Goal: Task Accomplishment & Management: Manage account settings

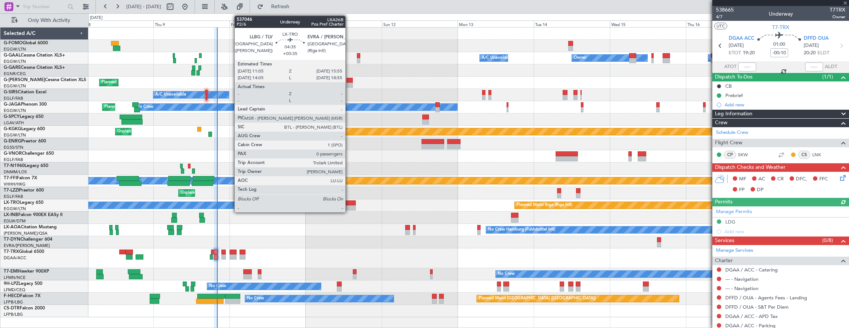
click at [349, 204] on div at bounding box center [348, 202] width 16 height 5
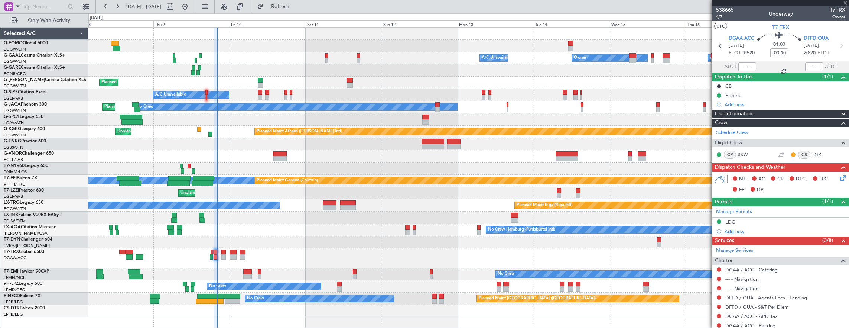
type input "+00:35"
type input "0"
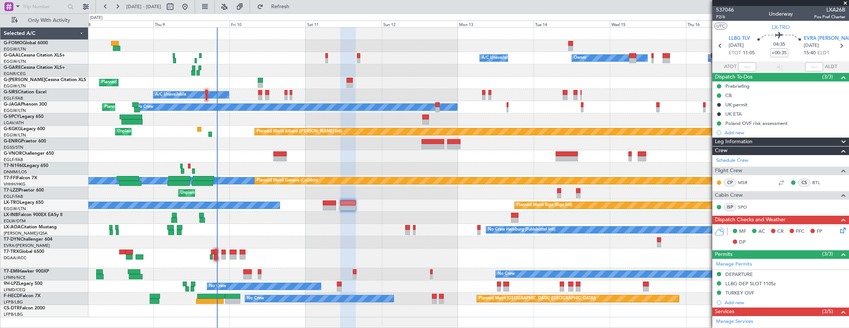
scroll to position [110, 0]
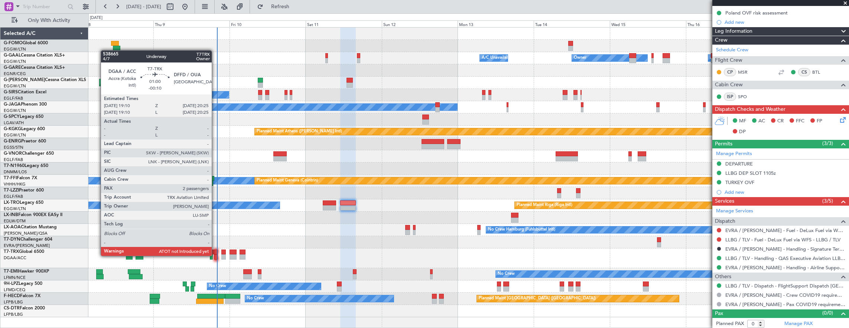
click at [215, 255] on div at bounding box center [216, 256] width 4 height 5
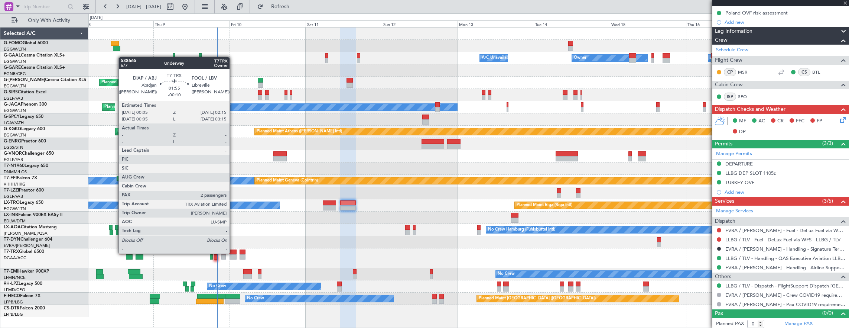
click at [233, 253] on div at bounding box center [233, 251] width 7 height 5
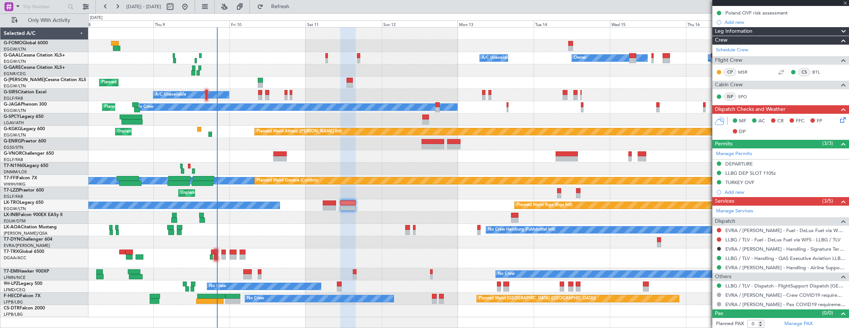
type input "-00:10"
type input "2"
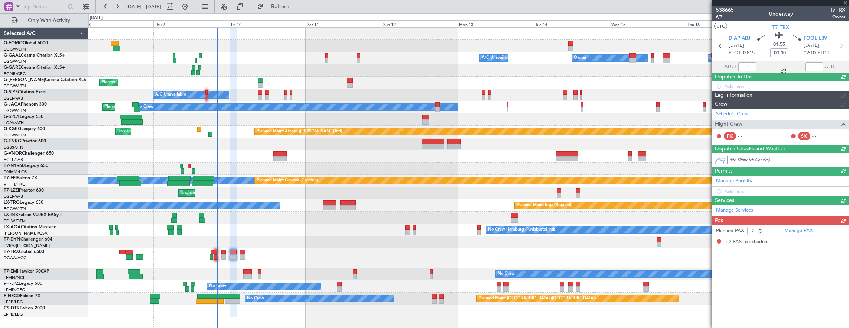
scroll to position [0, 0]
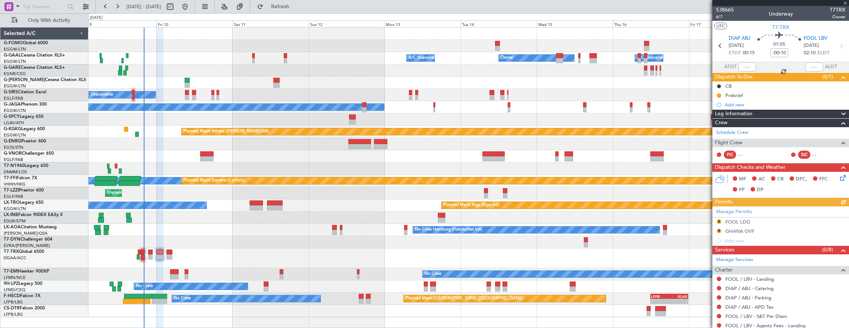
click at [190, 205] on div "Owner A/C Unavailable Owner A/C Unavailable Owner Planned Maint [GEOGRAPHIC_DAT…" at bounding box center [468, 171] width 761 height 289
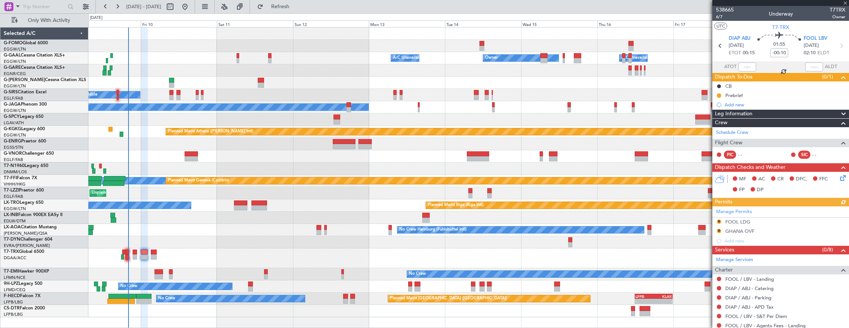
scroll to position [74, 0]
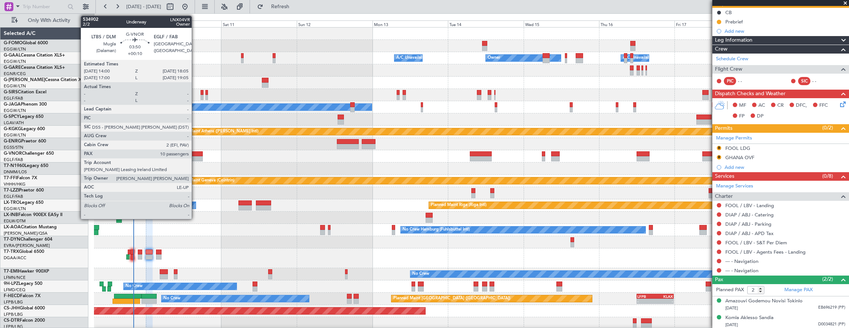
click at [195, 152] on div at bounding box center [195, 153] width 13 height 5
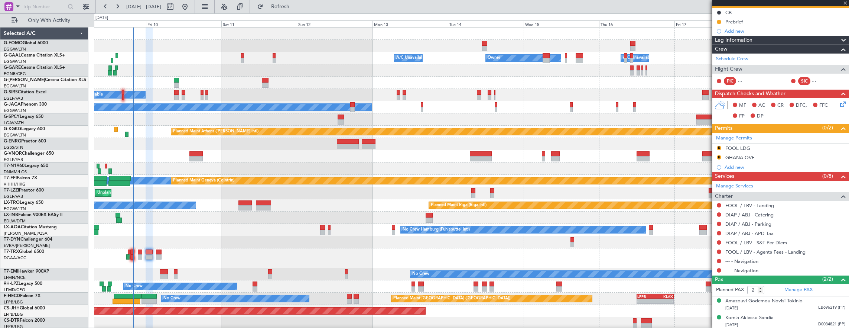
type input "+00:10"
type input "10"
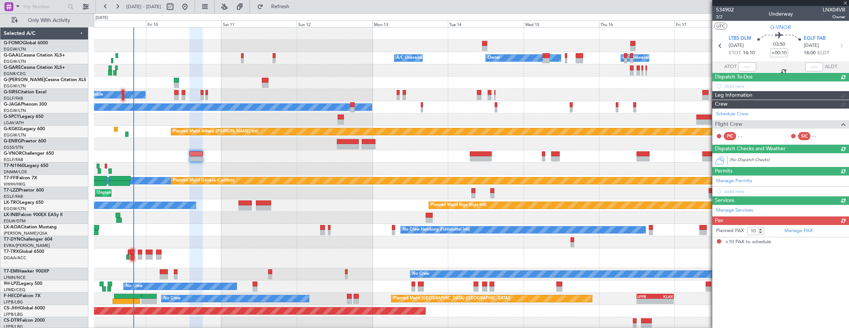
scroll to position [0, 0]
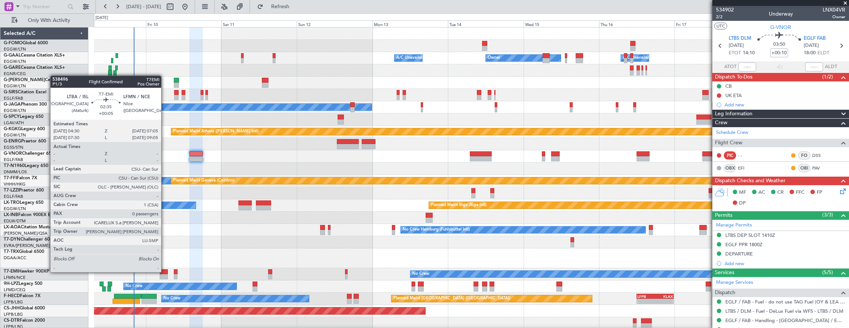
click at [165, 271] on div at bounding box center [164, 271] width 8 height 5
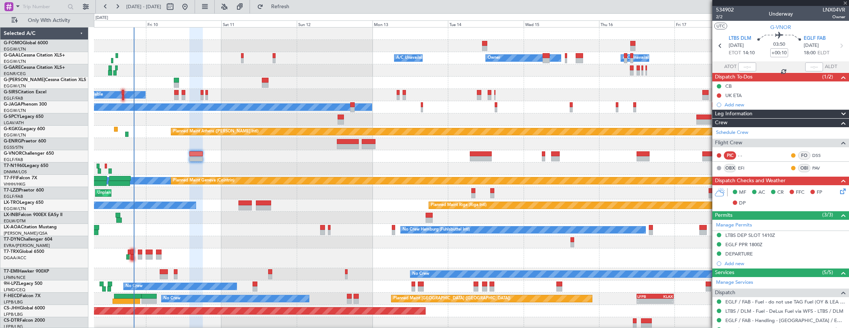
type input "+00:05"
type input "0"
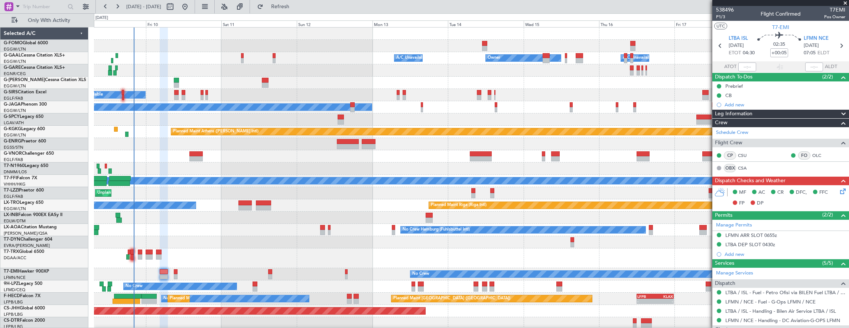
click at [672, 98] on div "A/C Unavailable Planned Maint [GEOGRAPHIC_DATA] ([GEOGRAPHIC_DATA])" at bounding box center [471, 95] width 755 height 12
click at [449, 169] on div at bounding box center [471, 168] width 755 height 12
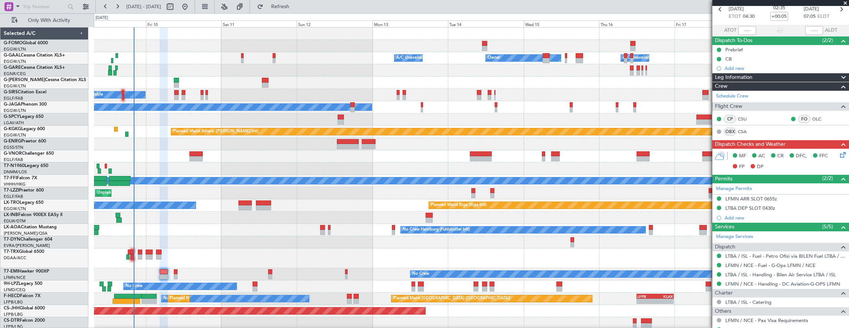
scroll to position [62, 0]
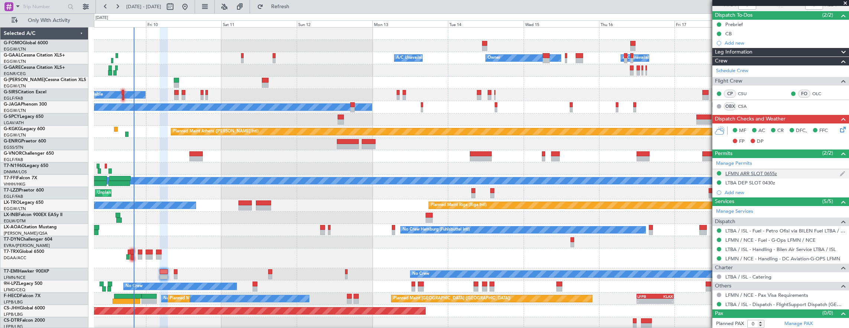
click at [797, 175] on div "LFMN ARR SLOT 0655z" at bounding box center [780, 173] width 137 height 9
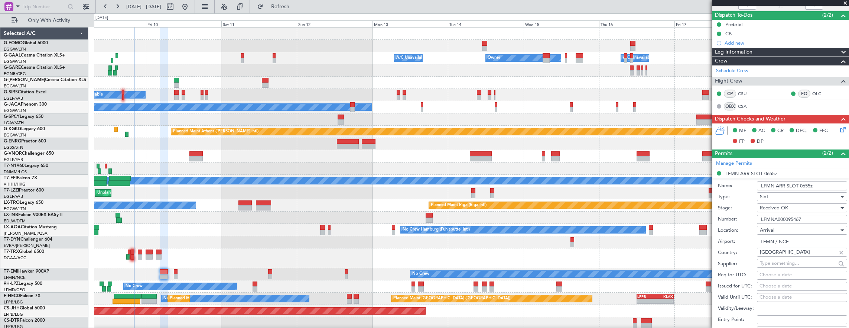
click at [819, 221] on input "LFMNA000095467" at bounding box center [802, 219] width 90 height 9
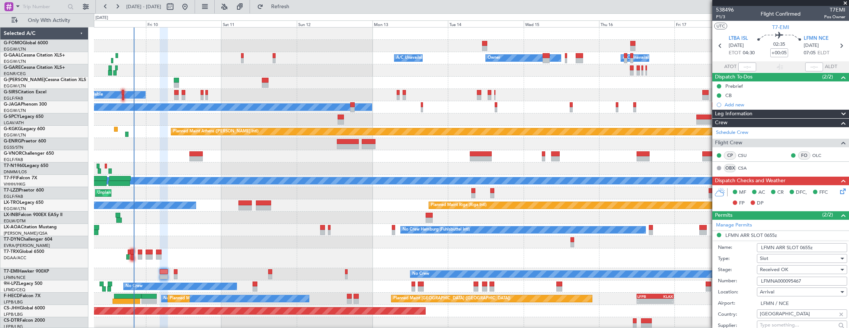
scroll to position [260, 0]
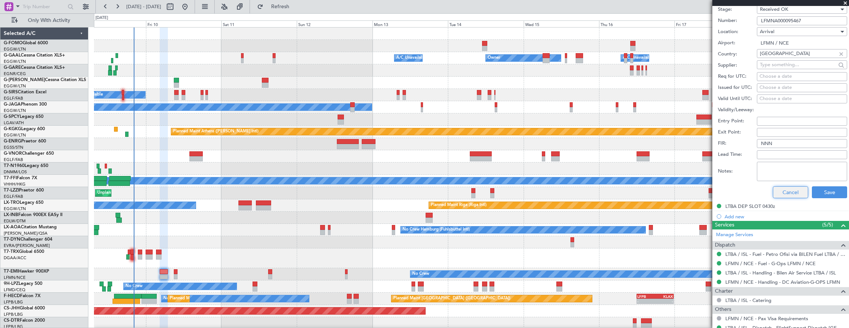
click at [786, 196] on button "Cancel" at bounding box center [790, 192] width 35 height 12
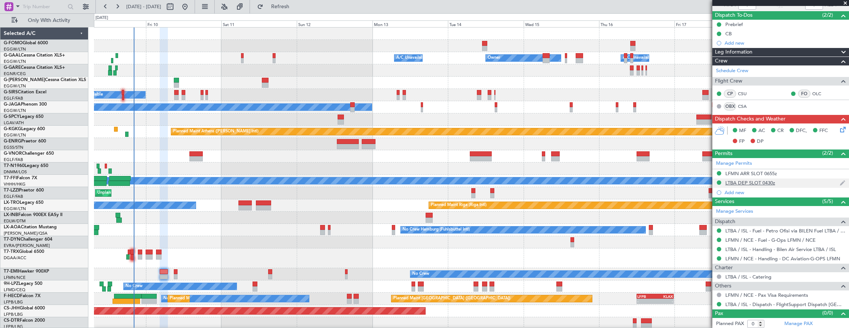
click at [792, 185] on div "LTBA DEP SLOT 0430z" at bounding box center [780, 182] width 137 height 9
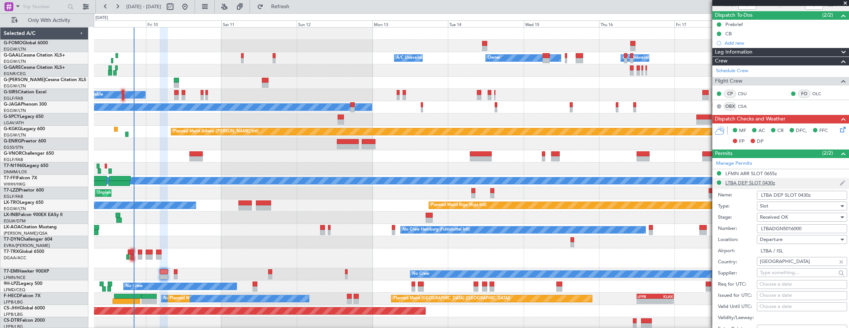
scroll to position [260, 0]
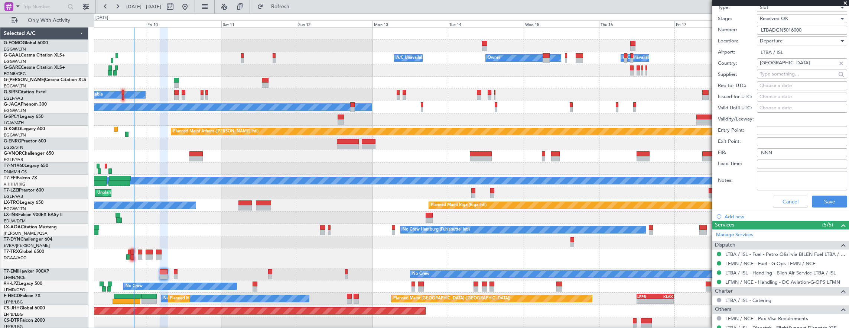
click at [823, 32] on input "LTBADGN5016000" at bounding box center [802, 30] width 90 height 9
click at [788, 198] on button "Cancel" at bounding box center [790, 201] width 35 height 12
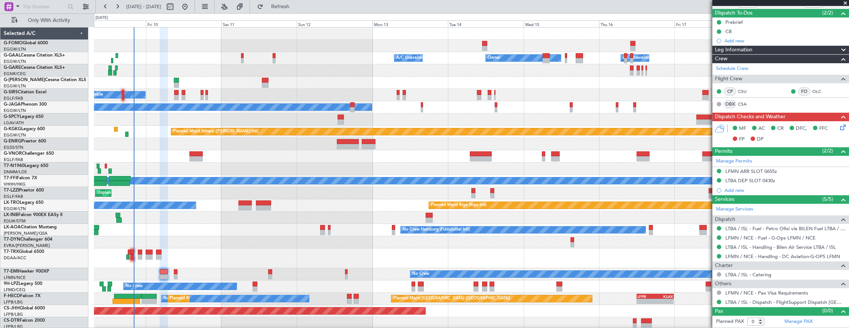
scroll to position [62, 0]
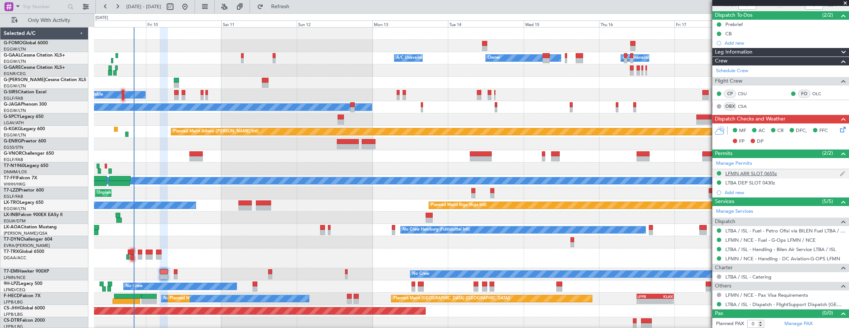
click at [799, 173] on div "LFMN ARR SLOT 0655z" at bounding box center [780, 173] width 137 height 9
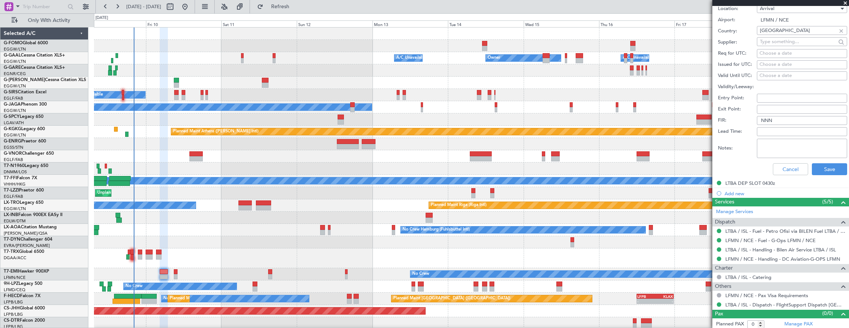
scroll to position [209, 0]
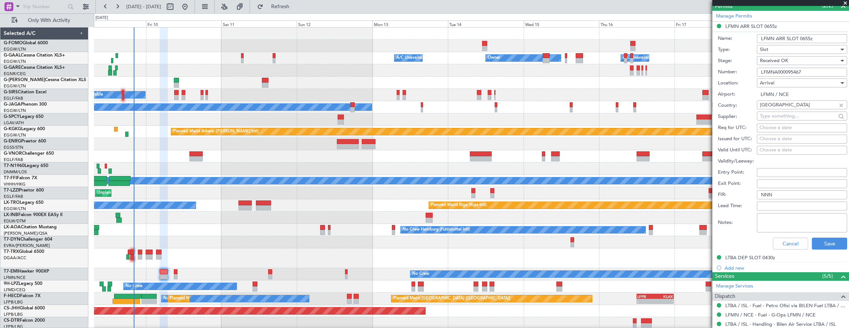
drag, startPoint x: 815, startPoint y: 73, endPoint x: 809, endPoint y: 141, distance: 68.3
click at [815, 73] on input "LFMNA000095467" at bounding box center [802, 72] width 90 height 9
click at [793, 240] on button "Cancel" at bounding box center [790, 243] width 35 height 12
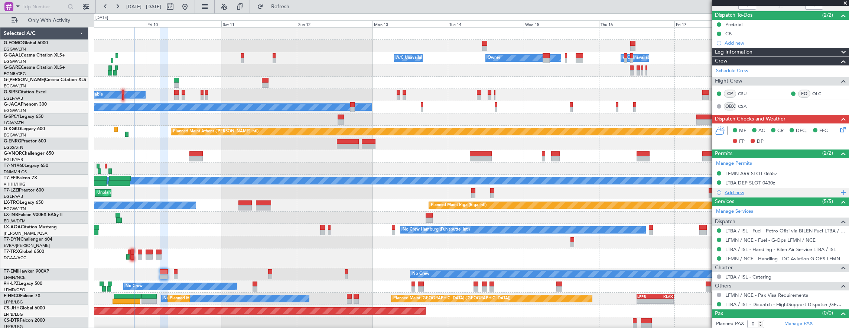
scroll to position [0, 0]
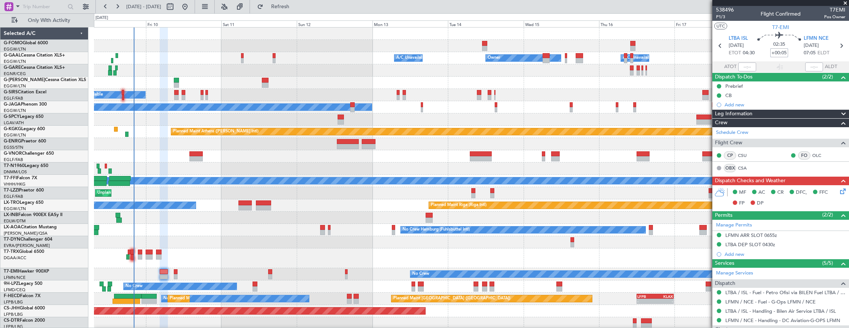
click at [776, 52] on input "+00:05" at bounding box center [779, 52] width 18 height 9
click at [781, 52] on input "+00:10" at bounding box center [779, 52] width 18 height 9
type input "1"
click at [773, 50] on input "+00:10" at bounding box center [779, 52] width 18 height 9
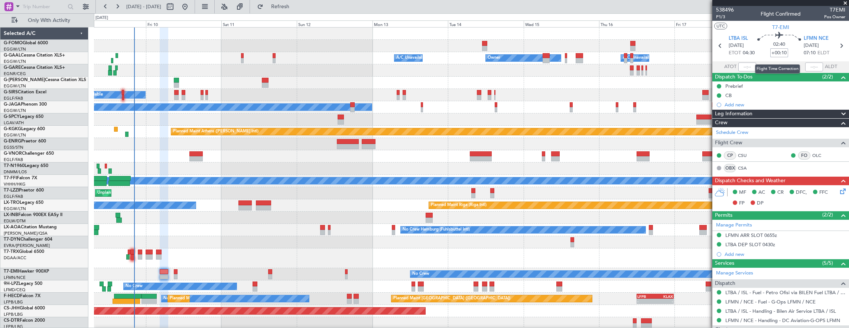
click at [773, 50] on input "+00:10" at bounding box center [779, 52] width 18 height 9
type input "+00:15"
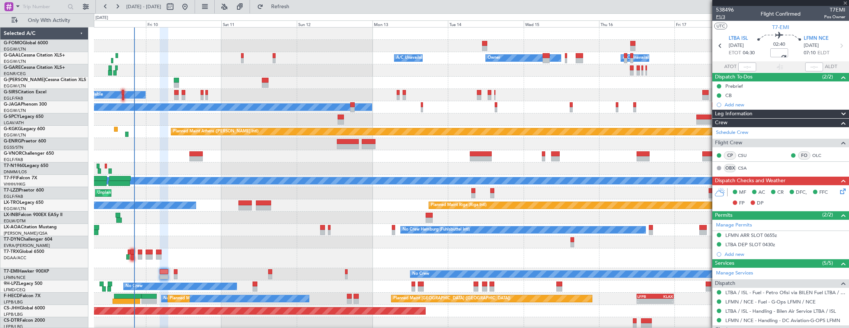
click at [720, 14] on span "P1/3" at bounding box center [725, 17] width 18 height 6
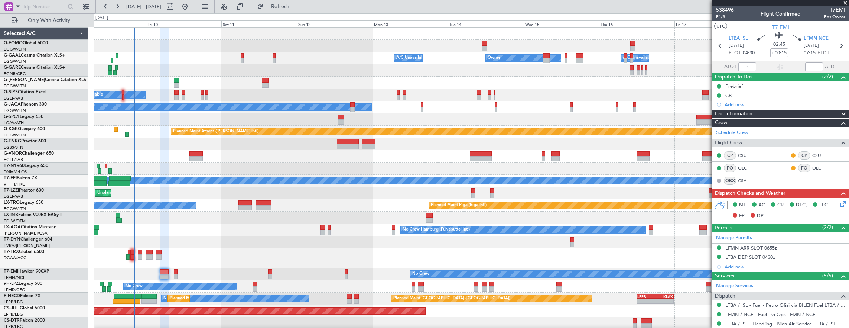
click at [839, 201] on icon at bounding box center [842, 202] width 6 height 6
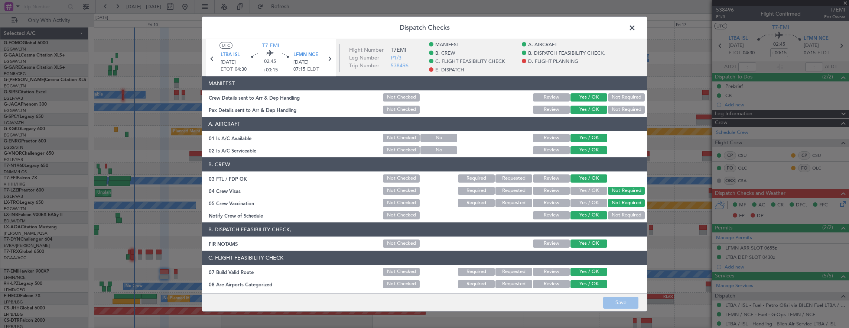
scroll to position [297, 0]
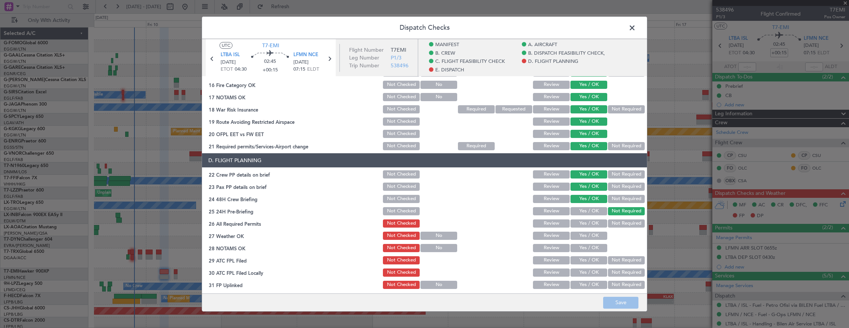
click at [588, 221] on button "Yes / OK" at bounding box center [589, 223] width 37 height 8
click at [588, 230] on div "Yes / OK" at bounding box center [588, 235] width 38 height 10
click at [588, 234] on button "Yes / OK" at bounding box center [589, 235] width 37 height 8
click at [584, 248] on button "Yes / OK" at bounding box center [589, 248] width 37 height 8
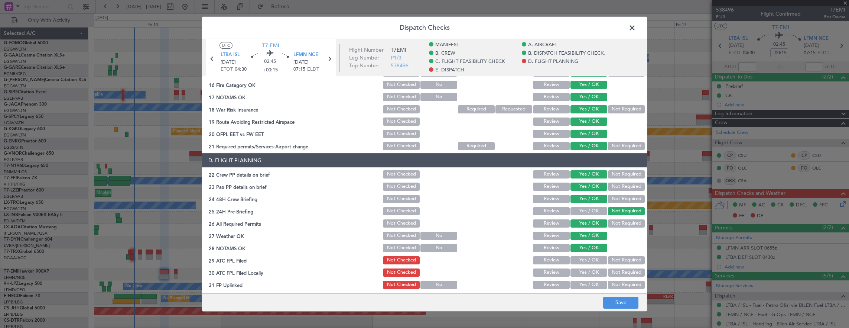
click at [595, 261] on button "Yes / OK" at bounding box center [589, 260] width 37 height 8
click at [611, 270] on button "Not Required" at bounding box center [626, 272] width 37 height 8
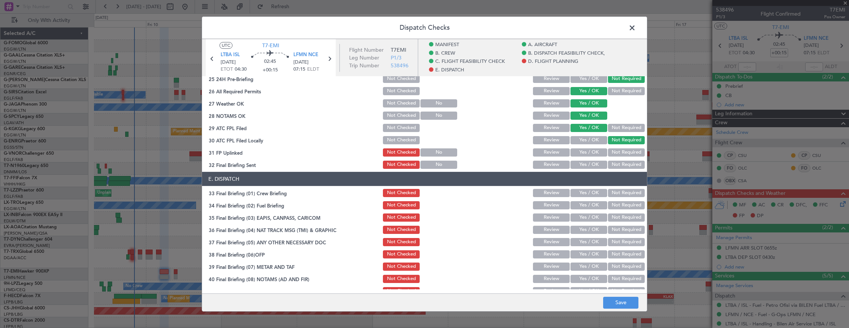
scroll to position [446, 0]
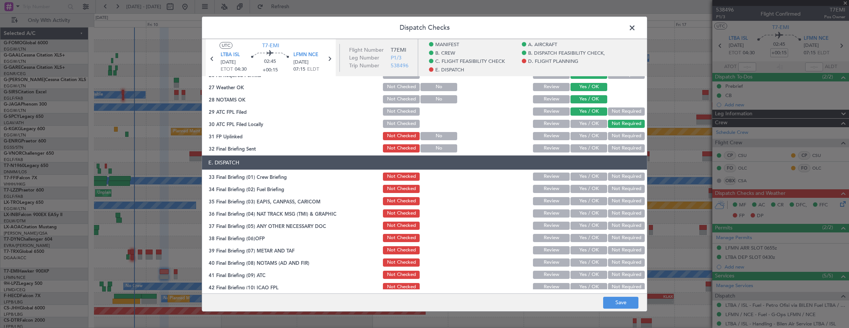
click at [582, 131] on div "Yes / OK" at bounding box center [588, 136] width 38 height 10
click at [590, 135] on button "Yes / OK" at bounding box center [589, 136] width 37 height 8
click at [616, 151] on button "Not Required" at bounding box center [626, 148] width 37 height 8
click at [588, 176] on button "Yes / OK" at bounding box center [589, 176] width 37 height 8
click at [587, 187] on button "Yes / OK" at bounding box center [589, 189] width 37 height 8
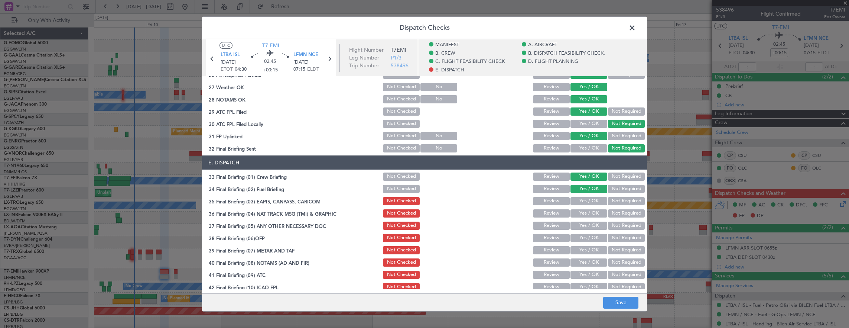
drag, startPoint x: 623, startPoint y: 200, endPoint x: 622, endPoint y: 207, distance: 6.8
click at [623, 204] on button "Not Required" at bounding box center [626, 201] width 37 height 8
click at [618, 217] on button "Not Required" at bounding box center [626, 213] width 37 height 8
click at [586, 230] on section "E. DISPATCH 33 Final Briefing (01) Crew Briefing Not Checked Review Yes / OK No…" at bounding box center [424, 235] width 445 height 161
drag, startPoint x: 586, startPoint y: 230, endPoint x: 588, endPoint y: 225, distance: 4.5
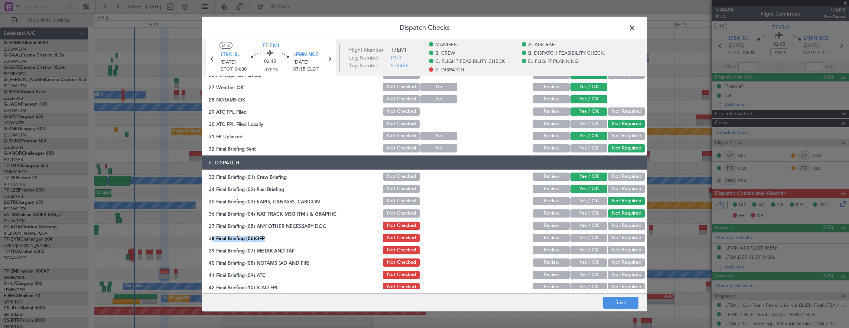
click at [588, 224] on button "Yes / OK" at bounding box center [589, 225] width 37 height 8
click at [587, 232] on section "E. DISPATCH 33 Final Briefing (01) Crew Briefing Not Checked Review Yes / OK No…" at bounding box center [424, 235] width 445 height 161
click at [584, 240] on button "Yes / OK" at bounding box center [589, 238] width 37 height 8
click at [581, 256] on section "E. DISPATCH 33 Final Briefing (01) Crew Briefing Not Checked Review Yes / OK No…" at bounding box center [424, 235] width 445 height 161
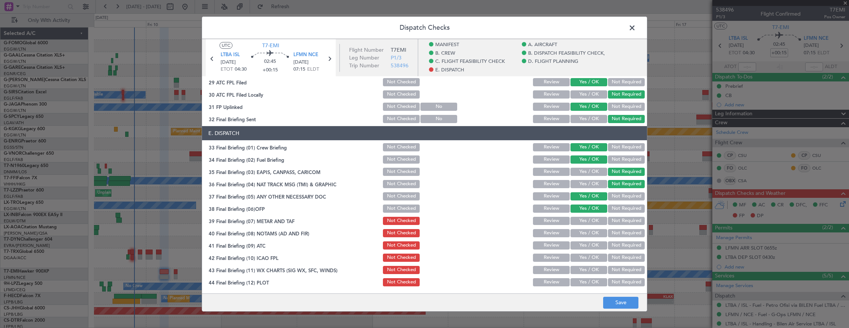
click at [585, 215] on div "Yes / OK" at bounding box center [588, 220] width 38 height 10
click at [584, 224] on button "Yes / OK" at bounding box center [589, 221] width 37 height 8
click at [582, 232] on button "Yes / OK" at bounding box center [589, 233] width 37 height 8
click at [582, 256] on button "Yes / OK" at bounding box center [589, 257] width 37 height 8
click at [581, 250] on div "Yes / OK" at bounding box center [588, 245] width 38 height 10
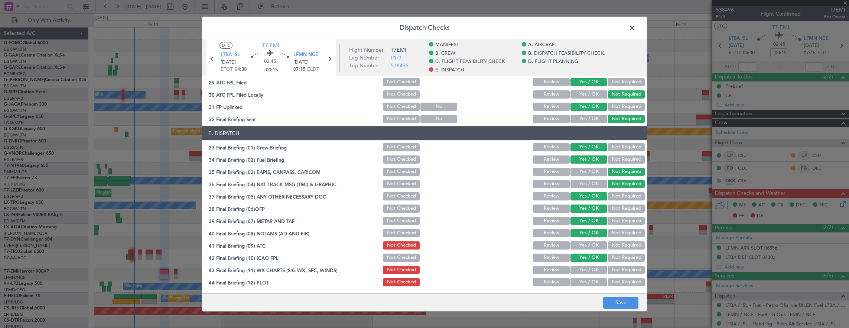
click at [575, 264] on section "E. DISPATCH 33 Final Briefing (01) Crew Briefing Not Checked Review Yes / OK No…" at bounding box center [424, 206] width 445 height 161
click at [577, 273] on button "Yes / OK" at bounding box center [589, 270] width 37 height 8
click at [577, 286] on div "Yes / OK" at bounding box center [588, 282] width 38 height 10
click at [585, 264] on div "Yes / OK" at bounding box center [588, 269] width 38 height 10
click at [585, 255] on button "Yes / OK" at bounding box center [589, 257] width 37 height 8
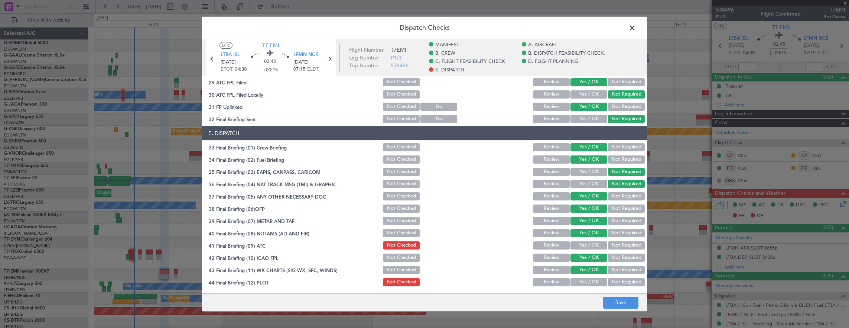
click at [585, 238] on section "E. DISPATCH 33 Final Briefing (01) Crew Briefing Not Checked Review Yes / OK No…" at bounding box center [424, 206] width 445 height 161
click at [582, 244] on button "Yes / OK" at bounding box center [589, 245] width 37 height 8
click at [579, 285] on button "Yes / OK" at bounding box center [589, 282] width 37 height 8
click at [617, 302] on button "Save" at bounding box center [620, 302] width 35 height 12
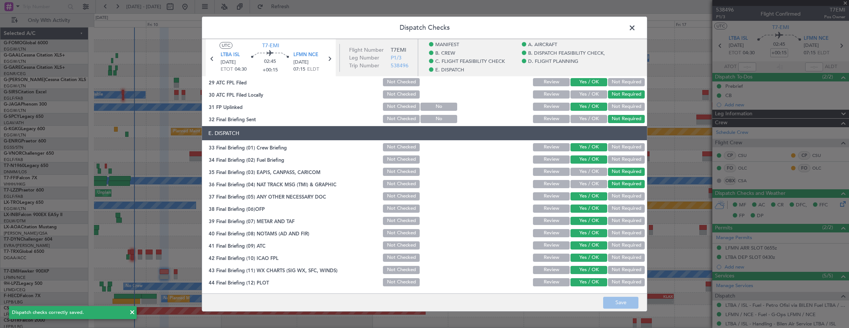
click at [636, 30] on span at bounding box center [636, 29] width 0 height 15
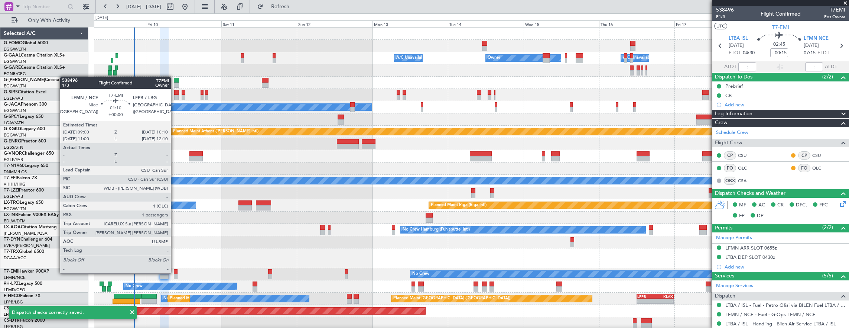
click at [175, 272] on div at bounding box center [176, 271] width 4 height 5
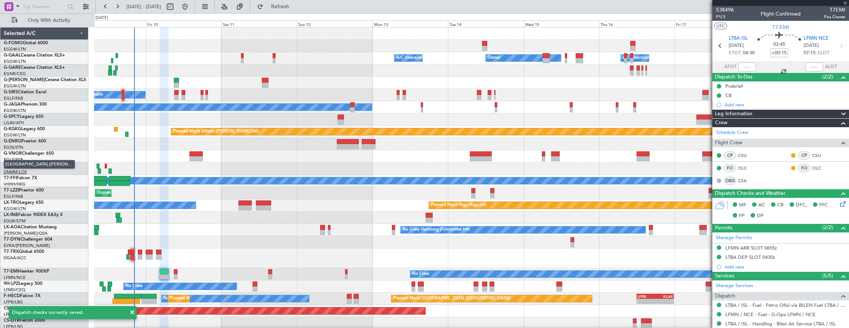
type input "1"
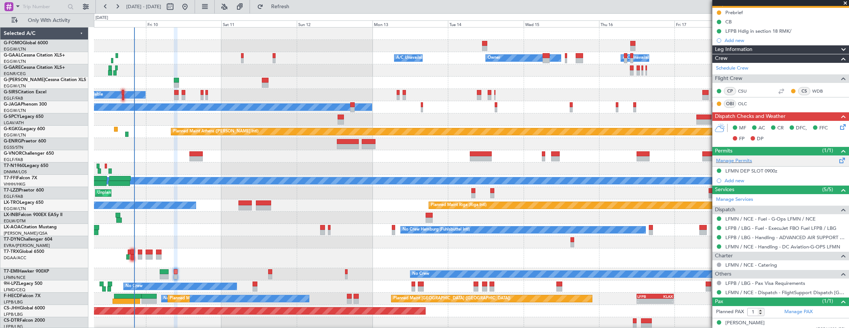
scroll to position [78, 0]
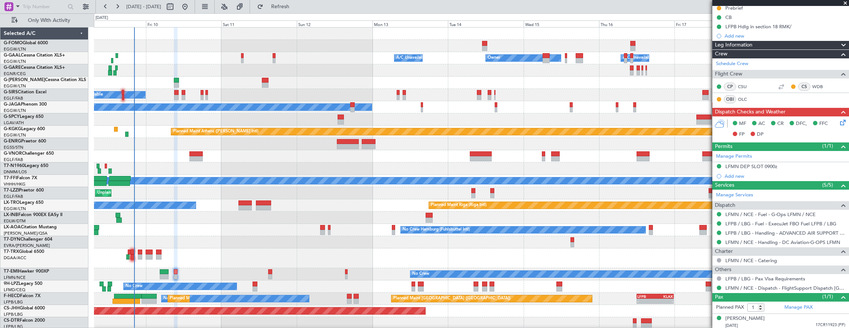
drag, startPoint x: 825, startPoint y: 165, endPoint x: 824, endPoint y: 169, distance: 4.7
click at [825, 165] on div "LFMN DEP SLOT 0900z" at bounding box center [780, 166] width 137 height 9
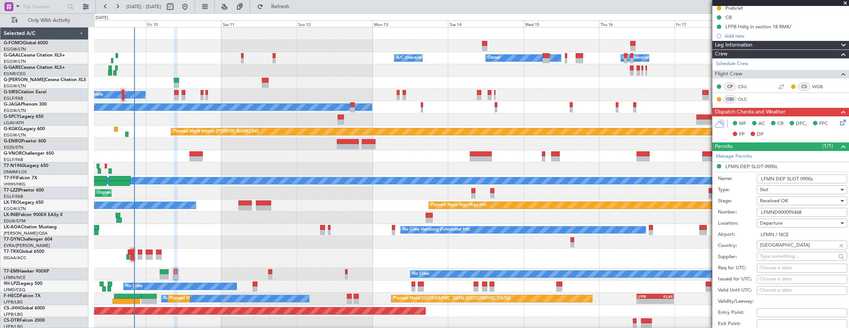
click at [819, 214] on input "LFMND000095468" at bounding box center [802, 212] width 90 height 9
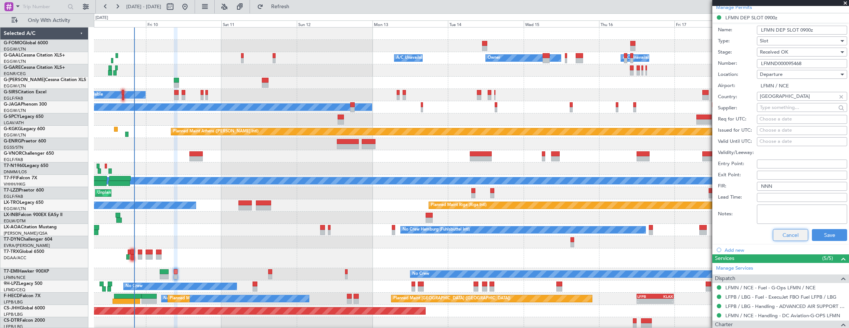
click at [792, 233] on button "Cancel" at bounding box center [790, 235] width 35 height 12
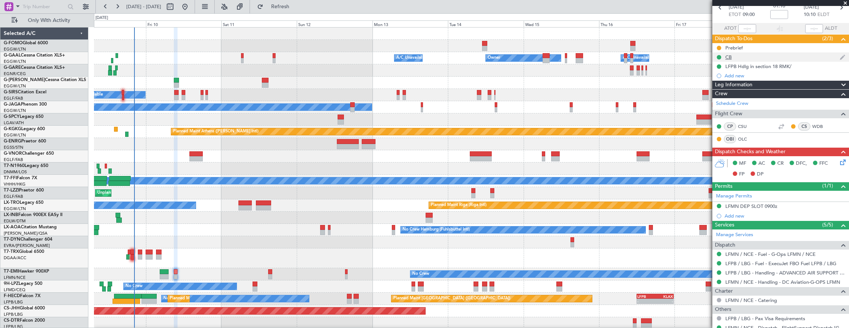
scroll to position [0, 0]
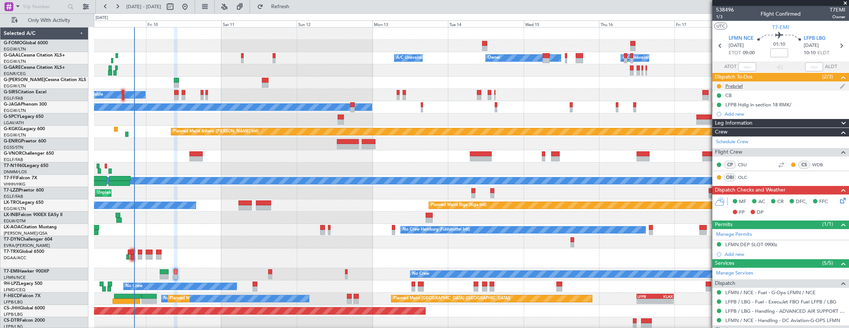
click at [716, 85] on div at bounding box center [719, 86] width 6 height 6
click at [720, 84] on button at bounding box center [719, 86] width 4 height 4
drag, startPoint x: 716, startPoint y: 133, endPoint x: 6, endPoint y: 119, distance: 710.7
click at [716, 133] on span "Cancelled" at bounding box center [720, 129] width 21 height 7
click at [719, 17] on span "1/3" at bounding box center [725, 17] width 18 height 6
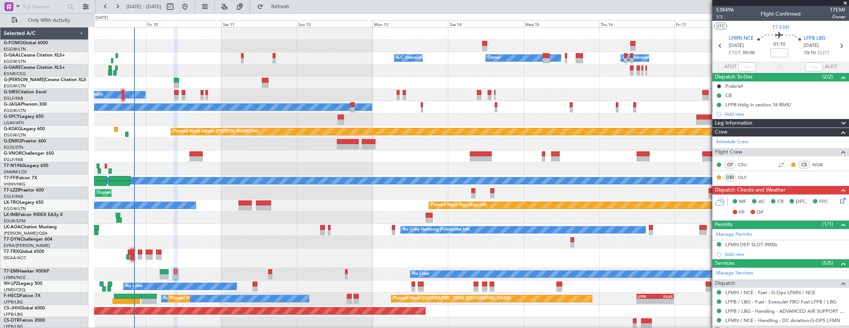
click at [841, 196] on icon at bounding box center [842, 199] width 6 height 6
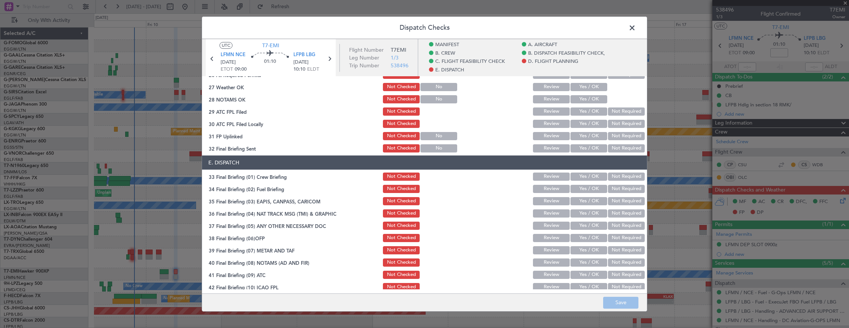
scroll to position [371, 0]
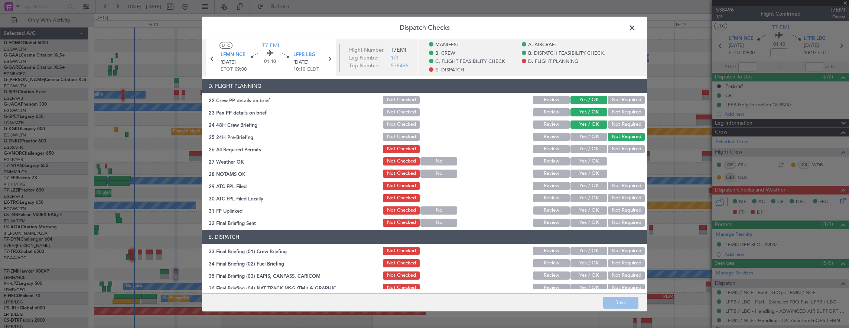
click at [589, 152] on button "Yes / OK" at bounding box center [589, 149] width 37 height 8
click at [586, 163] on button "Yes / OK" at bounding box center [589, 161] width 37 height 8
click at [585, 175] on button "Yes / OK" at bounding box center [589, 173] width 37 height 8
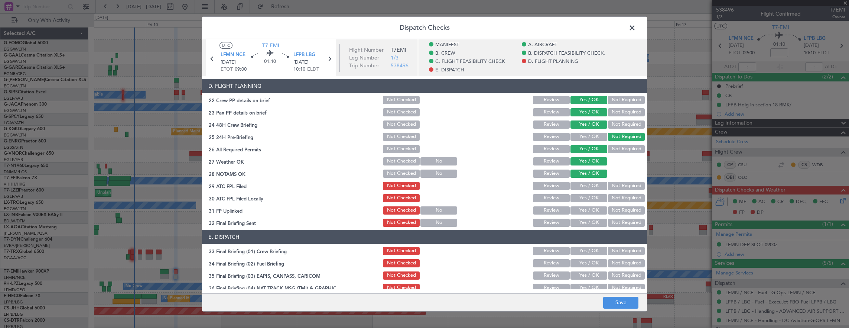
click at [582, 185] on button "Yes / OK" at bounding box center [589, 186] width 37 height 8
click at [610, 195] on button "Not Required" at bounding box center [626, 198] width 37 height 8
click at [586, 203] on section "D. FLIGHT PLANNING 22 Crew PP details on brief Not Checked Review Yes / OK Not …" at bounding box center [424, 153] width 445 height 149
click at [596, 207] on button "Yes / OK" at bounding box center [589, 210] width 37 height 8
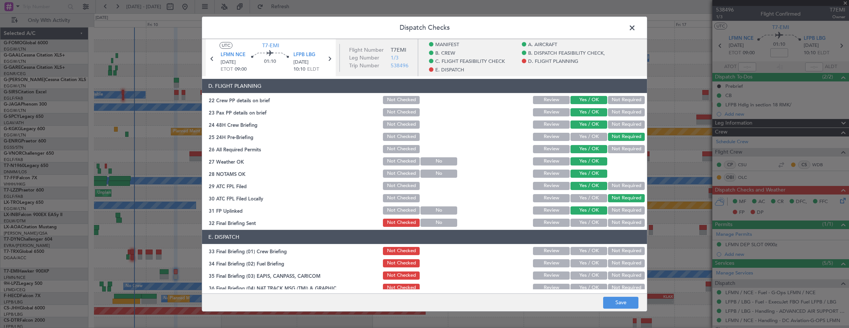
drag, startPoint x: 619, startPoint y: 216, endPoint x: 616, endPoint y: 220, distance: 4.8
click at [618, 218] on section "D. FLIGHT PLANNING 22 Crew PP details on brief Not Checked Review Yes / OK Not …" at bounding box center [424, 153] width 445 height 149
click at [616, 220] on button "Not Required" at bounding box center [626, 222] width 37 height 8
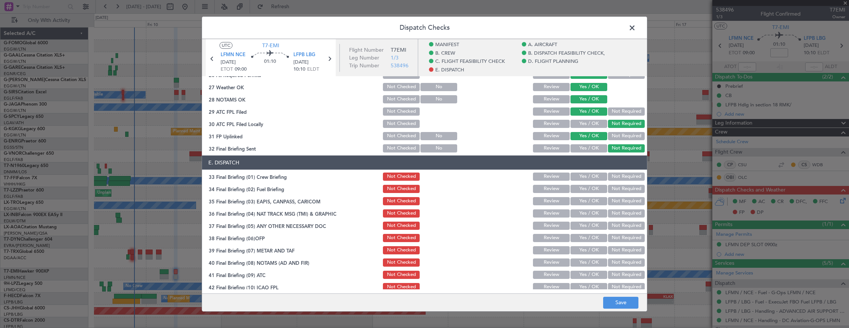
drag, startPoint x: 589, startPoint y: 174, endPoint x: 589, endPoint y: 186, distance: 11.9
click at [589, 176] on button "Yes / OK" at bounding box center [589, 176] width 37 height 8
click at [589, 186] on button "Yes / OK" at bounding box center [589, 189] width 37 height 8
click at [634, 207] on section "E. DISPATCH 33 Final Briefing (01) Crew Briefing Not Checked Review Yes / OK No…" at bounding box center [424, 235] width 445 height 161
drag, startPoint x: 621, startPoint y: 198, endPoint x: 617, endPoint y: 209, distance: 11.7
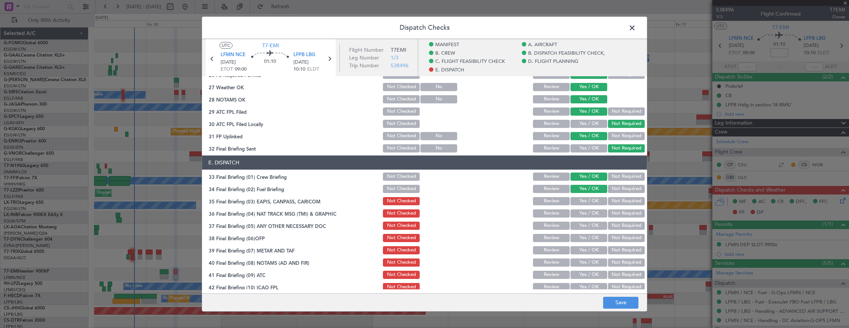
click at [622, 199] on button "Not Required" at bounding box center [626, 201] width 37 height 8
click at [617, 210] on button "Not Required" at bounding box center [626, 213] width 37 height 8
click at [591, 224] on button "Yes / OK" at bounding box center [589, 225] width 37 height 8
click at [591, 241] on button "Yes / OK" at bounding box center [589, 238] width 37 height 8
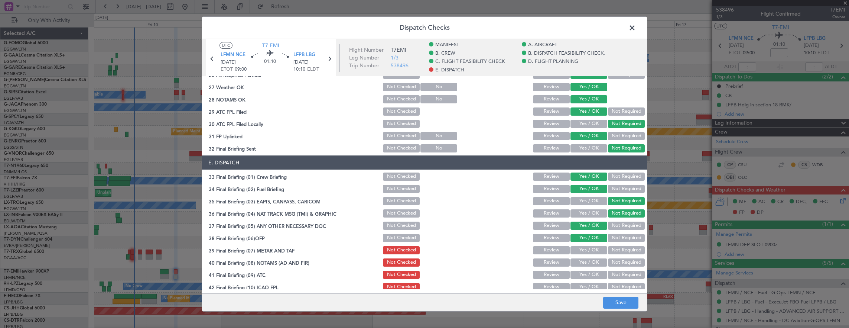
click at [590, 247] on button "Yes / OK" at bounding box center [589, 250] width 37 height 8
click at [591, 259] on div "Yes / OK" at bounding box center [588, 262] width 38 height 10
click at [592, 269] on div "Yes / OK" at bounding box center [588, 274] width 38 height 10
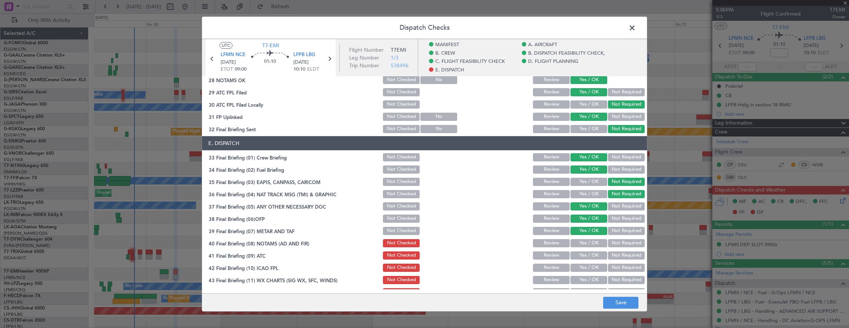
scroll to position [475, 0]
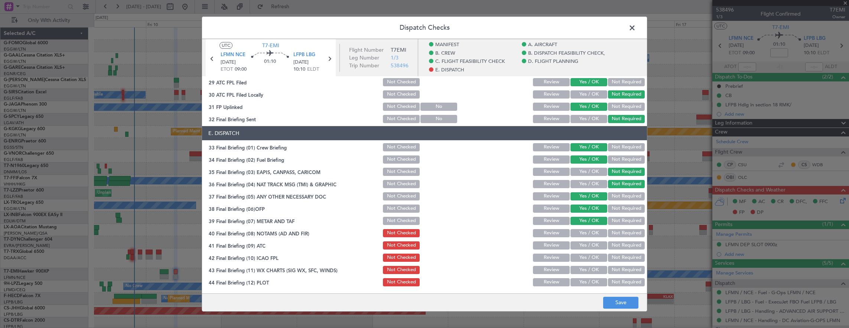
click at [581, 221] on button "Yes / OK" at bounding box center [589, 221] width 37 height 8
click at [581, 234] on button "Yes / OK" at bounding box center [589, 233] width 37 height 8
click at [581, 249] on button "Yes / OK" at bounding box center [589, 245] width 37 height 8
click at [582, 258] on button "Yes / OK" at bounding box center [589, 257] width 37 height 8
click at [582, 267] on button "Yes / OK" at bounding box center [589, 270] width 37 height 8
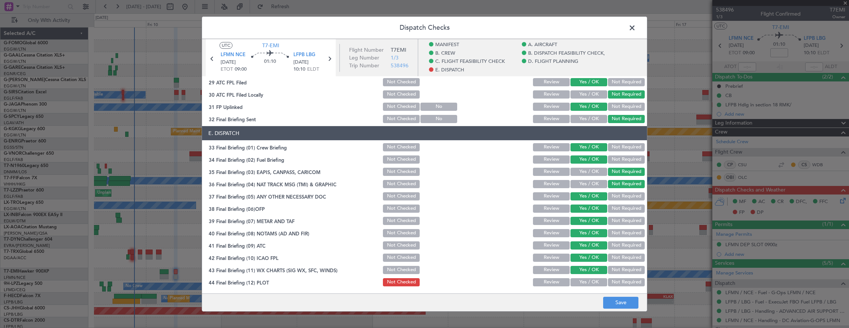
drag, startPoint x: 581, startPoint y: 279, endPoint x: 582, endPoint y: 284, distance: 5.4
click at [581, 281] on button "Yes / OK" at bounding box center [589, 282] width 37 height 8
click at [624, 309] on footer "Save" at bounding box center [424, 302] width 445 height 18
click at [624, 305] on button "Save" at bounding box center [620, 302] width 35 height 12
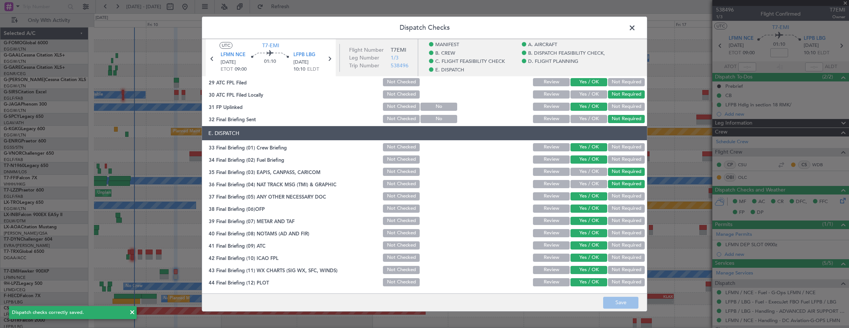
click at [636, 29] on span at bounding box center [636, 29] width 0 height 15
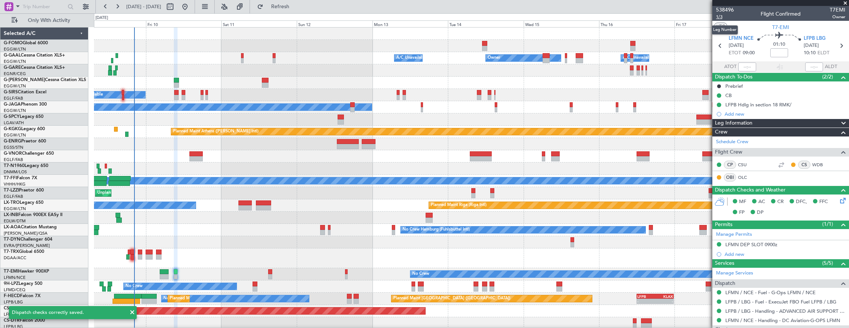
click at [718, 19] on span "1/3" at bounding box center [725, 17] width 18 height 6
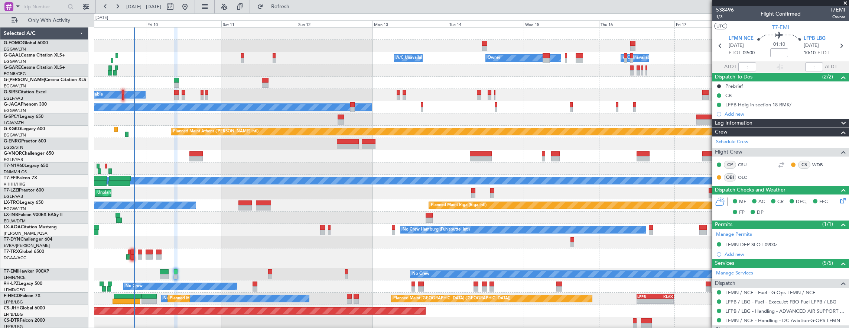
click at [165, 277] on div at bounding box center [164, 276] width 9 height 5
type input "+00:15"
type input "0"
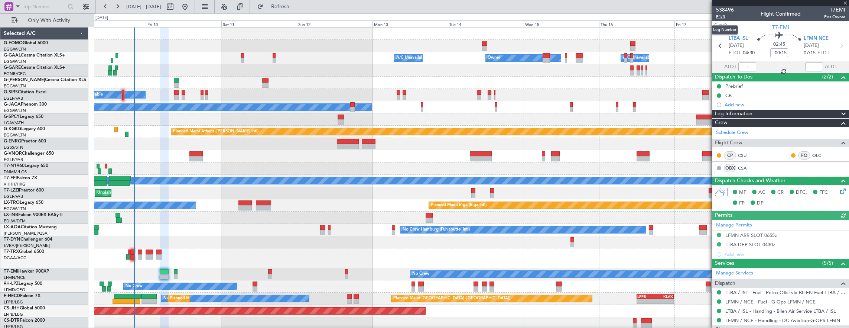
click at [726, 15] on span "P1/3" at bounding box center [725, 17] width 18 height 6
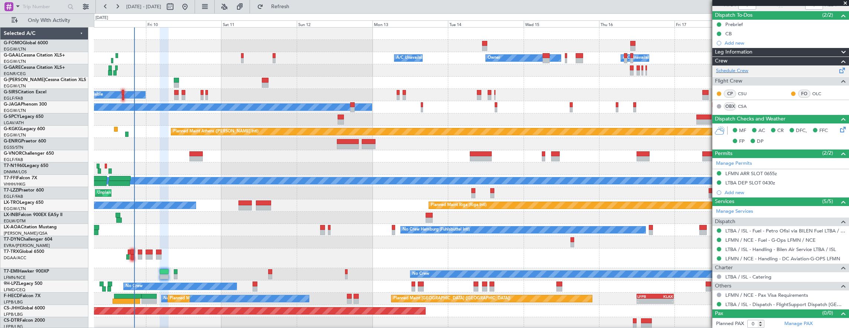
scroll to position [0, 0]
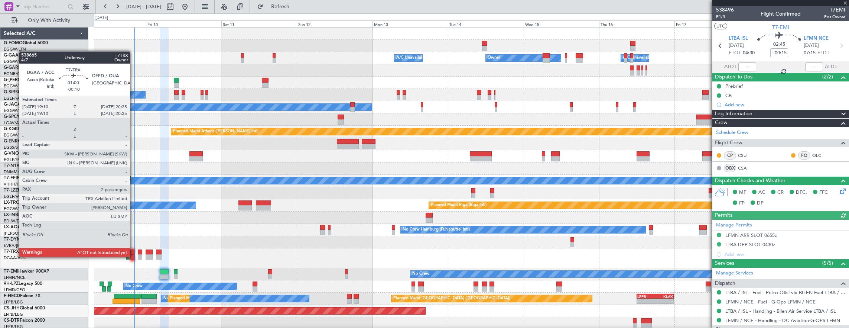
click at [134, 256] on div at bounding box center [132, 256] width 4 height 5
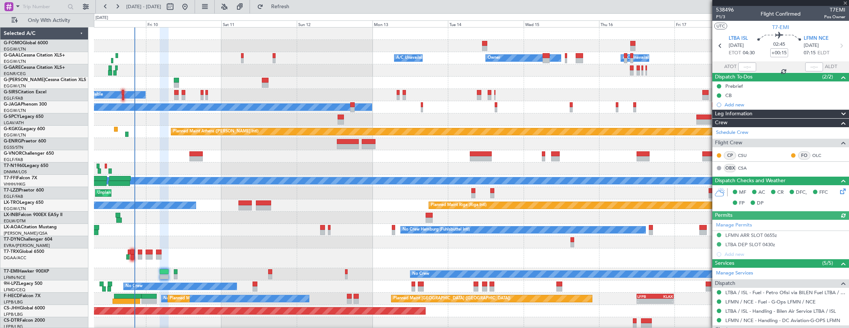
type input "-00:10"
type input "2"
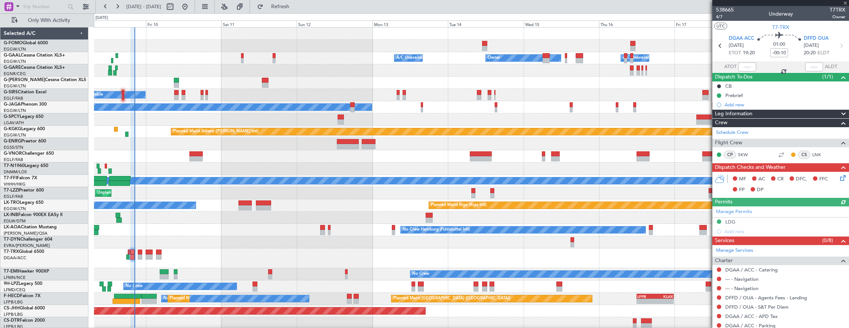
click at [747, 66] on div at bounding box center [747, 66] width 18 height 9
drag, startPoint x: 738, startPoint y: 67, endPoint x: 758, endPoint y: 69, distance: 19.4
click at [739, 67] on div at bounding box center [747, 66] width 18 height 9
click at [740, 68] on div at bounding box center [747, 66] width 18 height 9
click at [741, 68] on input "text" at bounding box center [747, 66] width 18 height 9
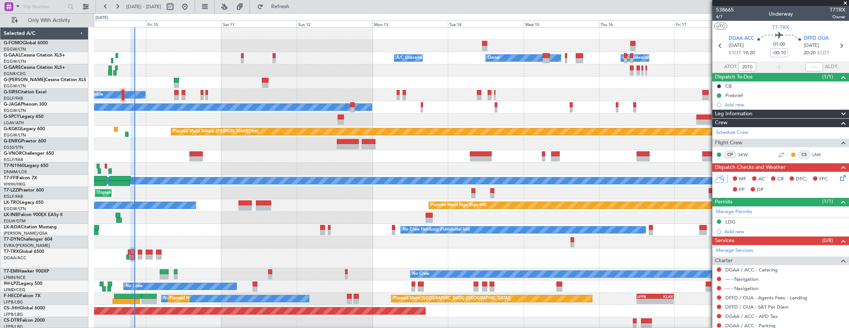
type input "20:10"
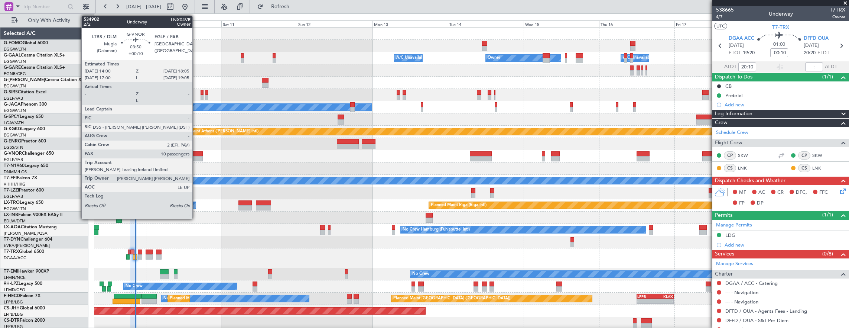
click at [196, 153] on div at bounding box center [195, 153] width 13 height 5
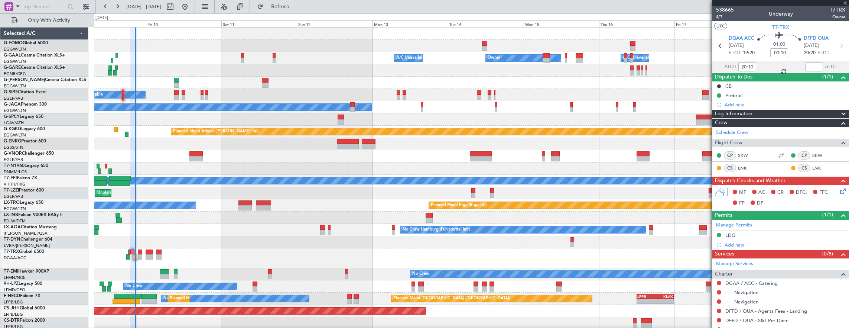
type input "+00:10"
type input "10"
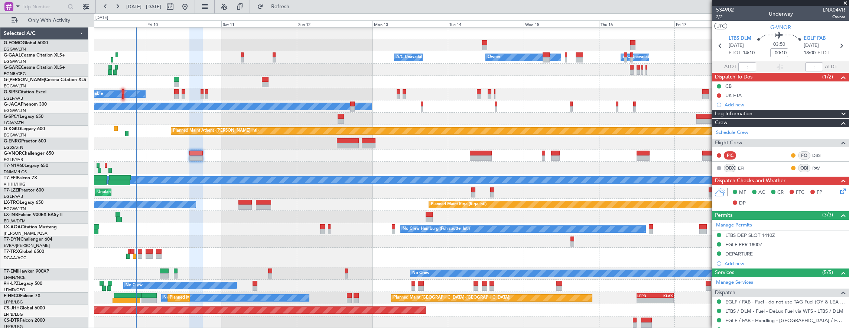
scroll to position [1, 0]
